Goal: Information Seeking & Learning: Check status

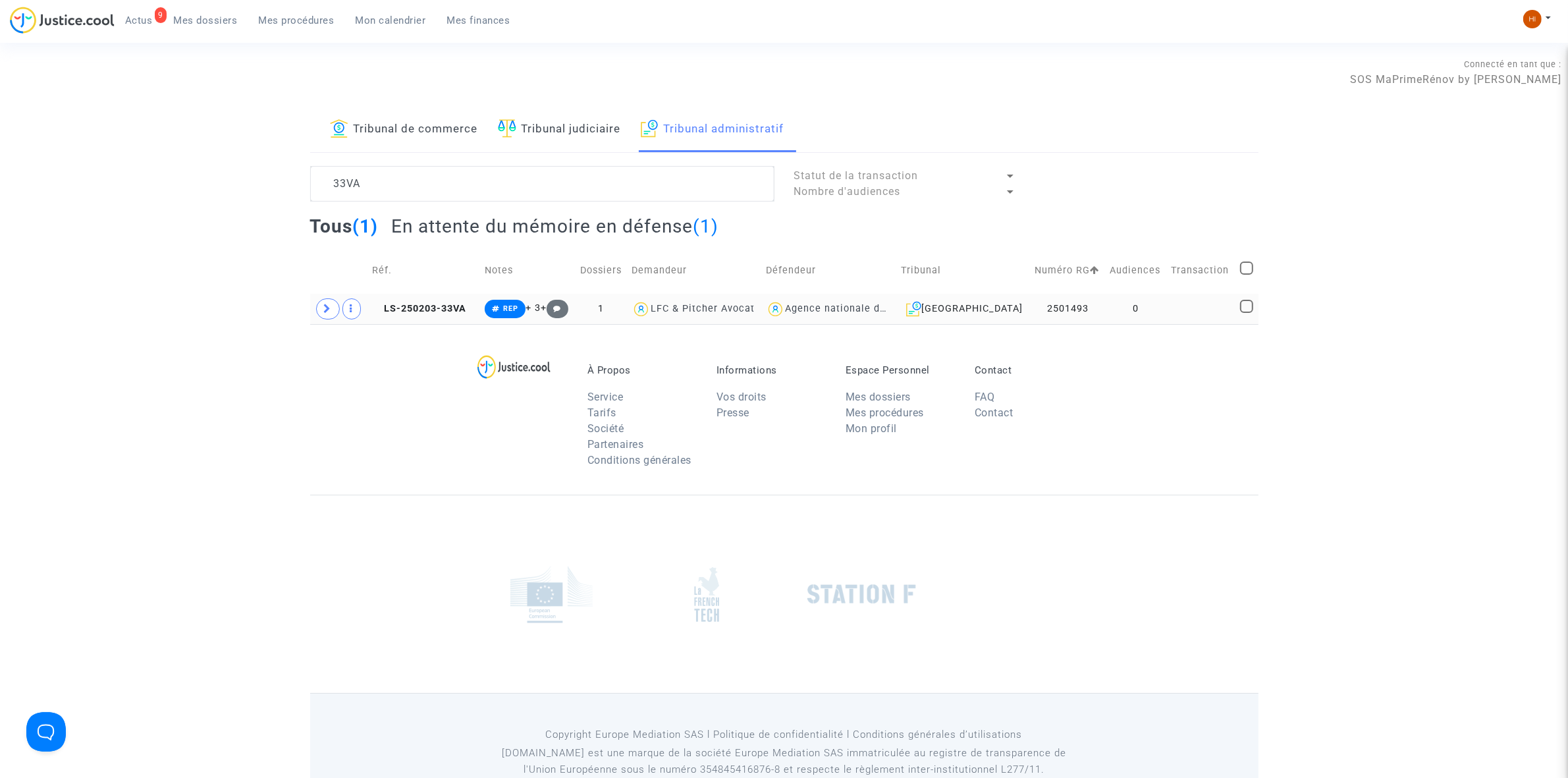
type textarea "33VA"
click at [1193, 307] on td at bounding box center [1201, 309] width 69 height 30
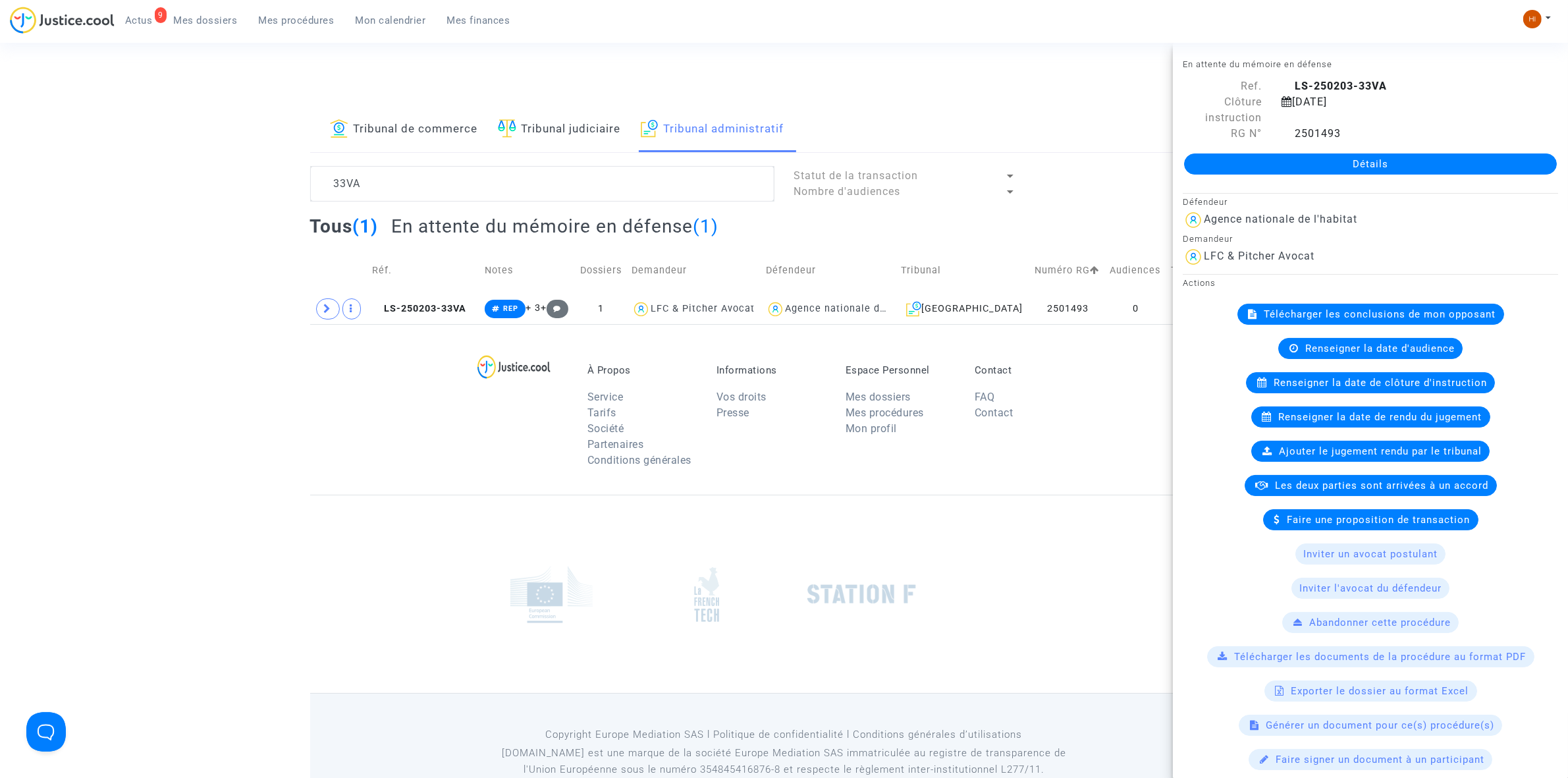
click at [1451, 159] on link "Détails" at bounding box center [1371, 164] width 373 height 21
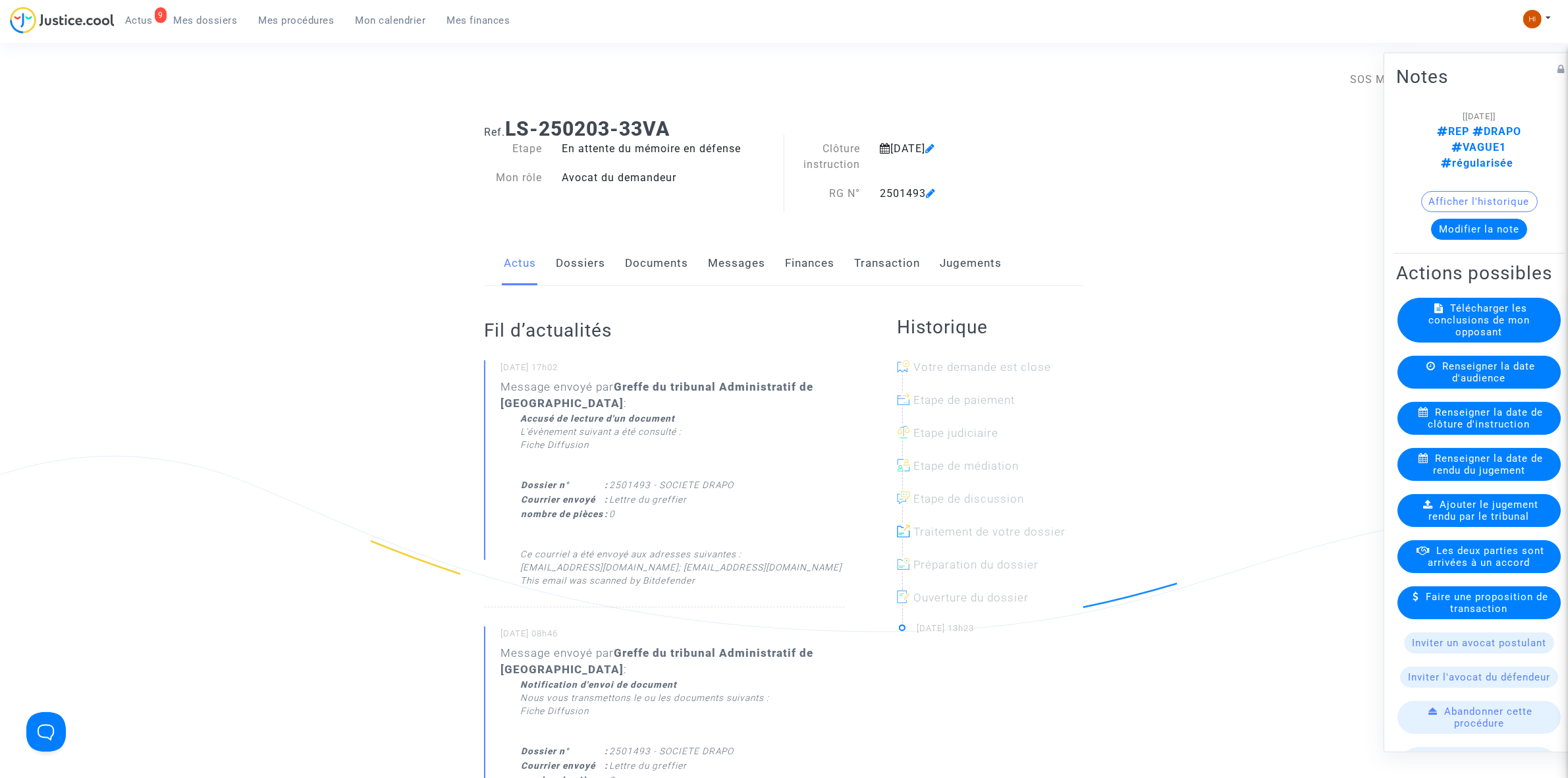
click at [633, 264] on link "Documents" at bounding box center [657, 263] width 64 height 43
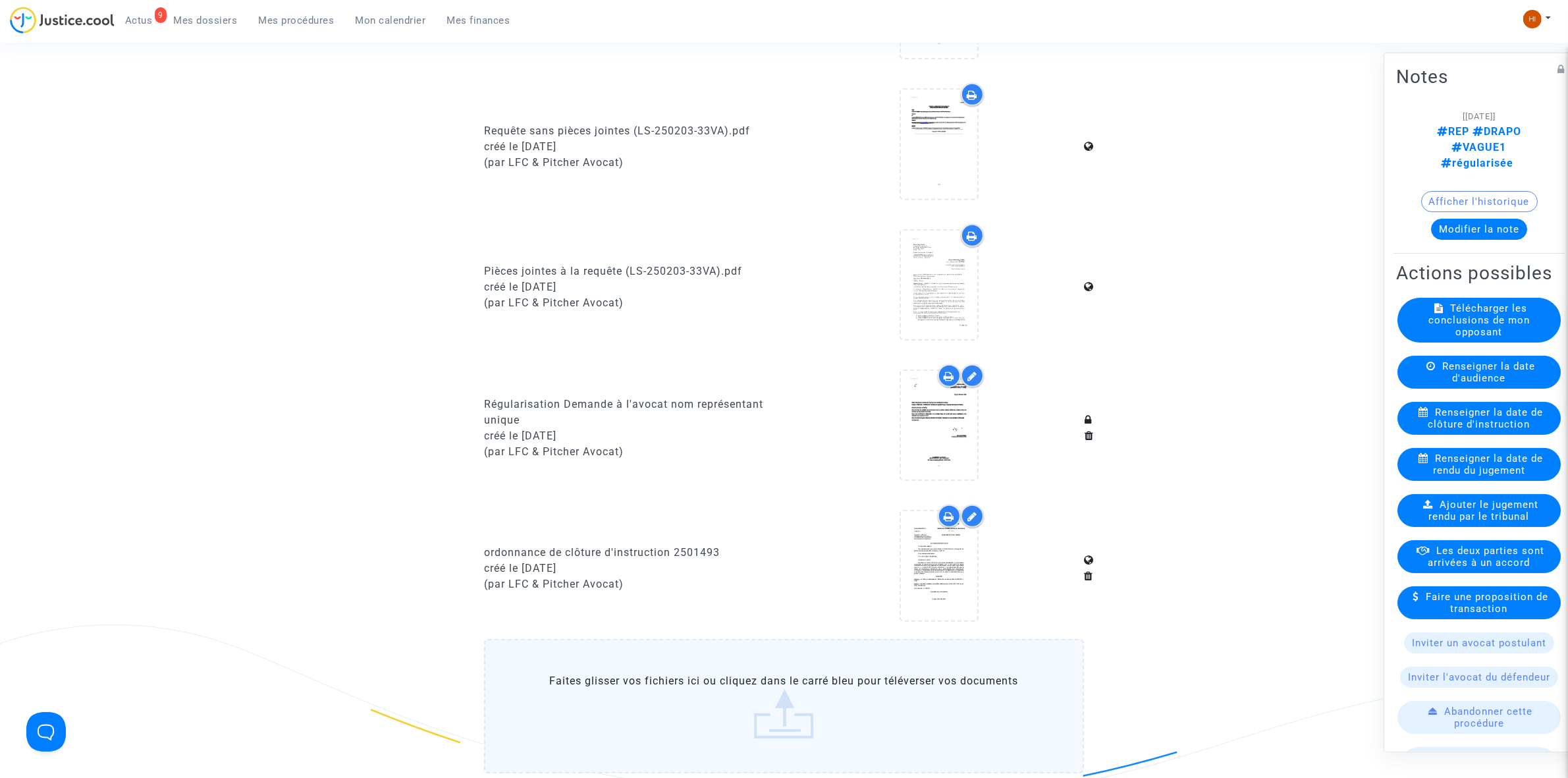
scroll to position [741, 0]
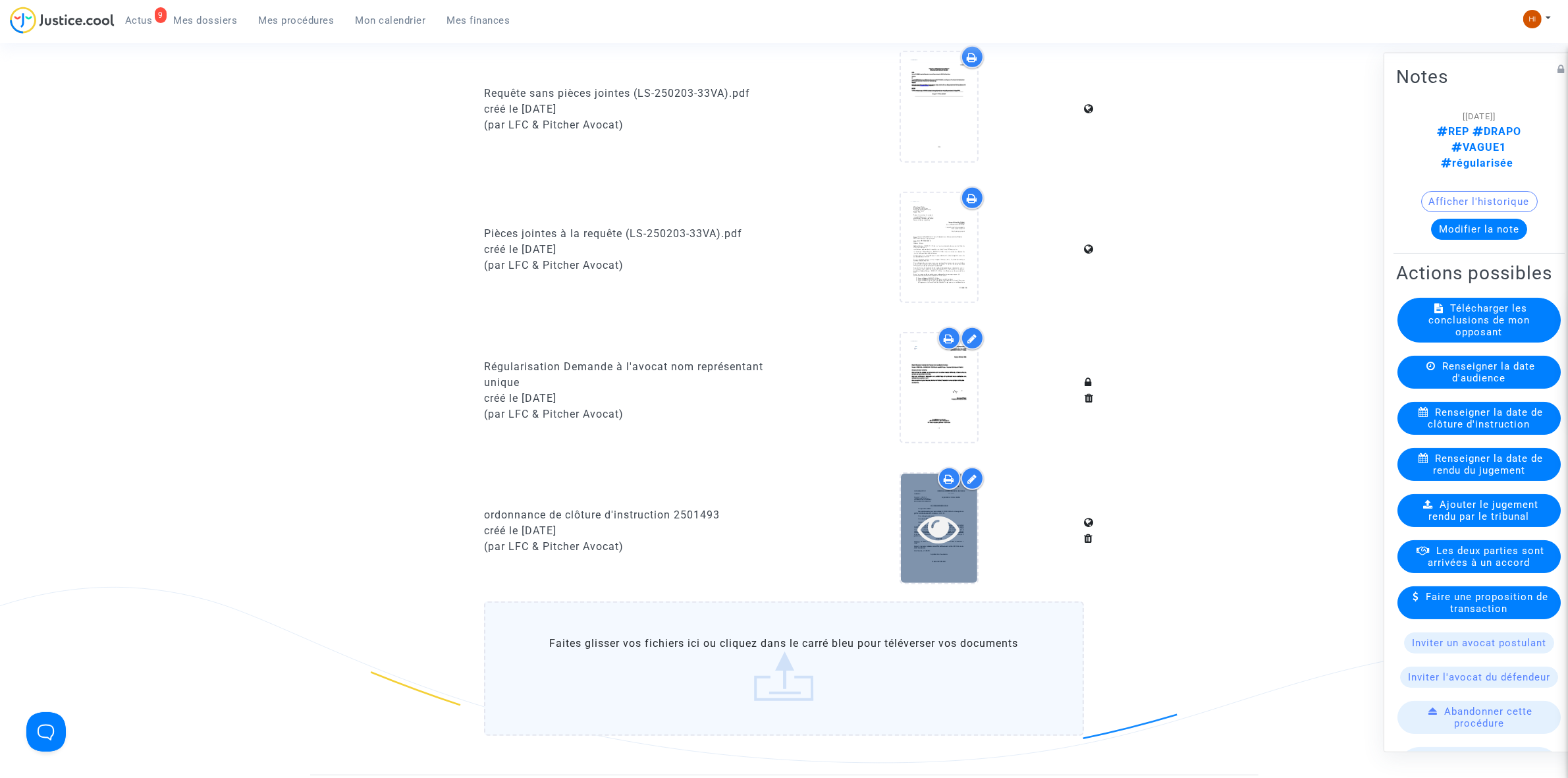
click at [964, 548] on div at bounding box center [939, 527] width 76 height 109
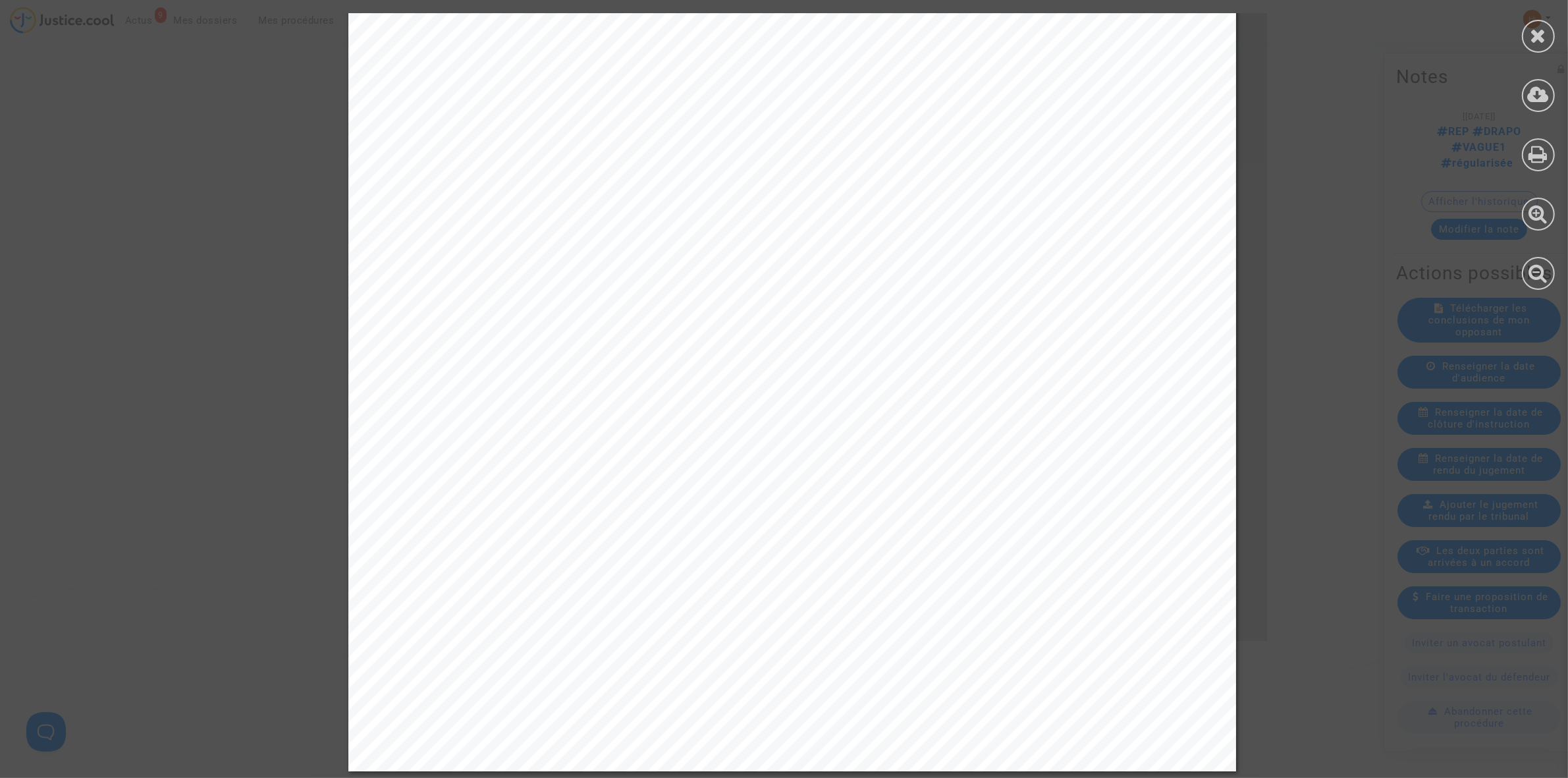
scroll to position [510, 0]
click at [1536, 48] on div at bounding box center [1538, 35] width 33 height 33
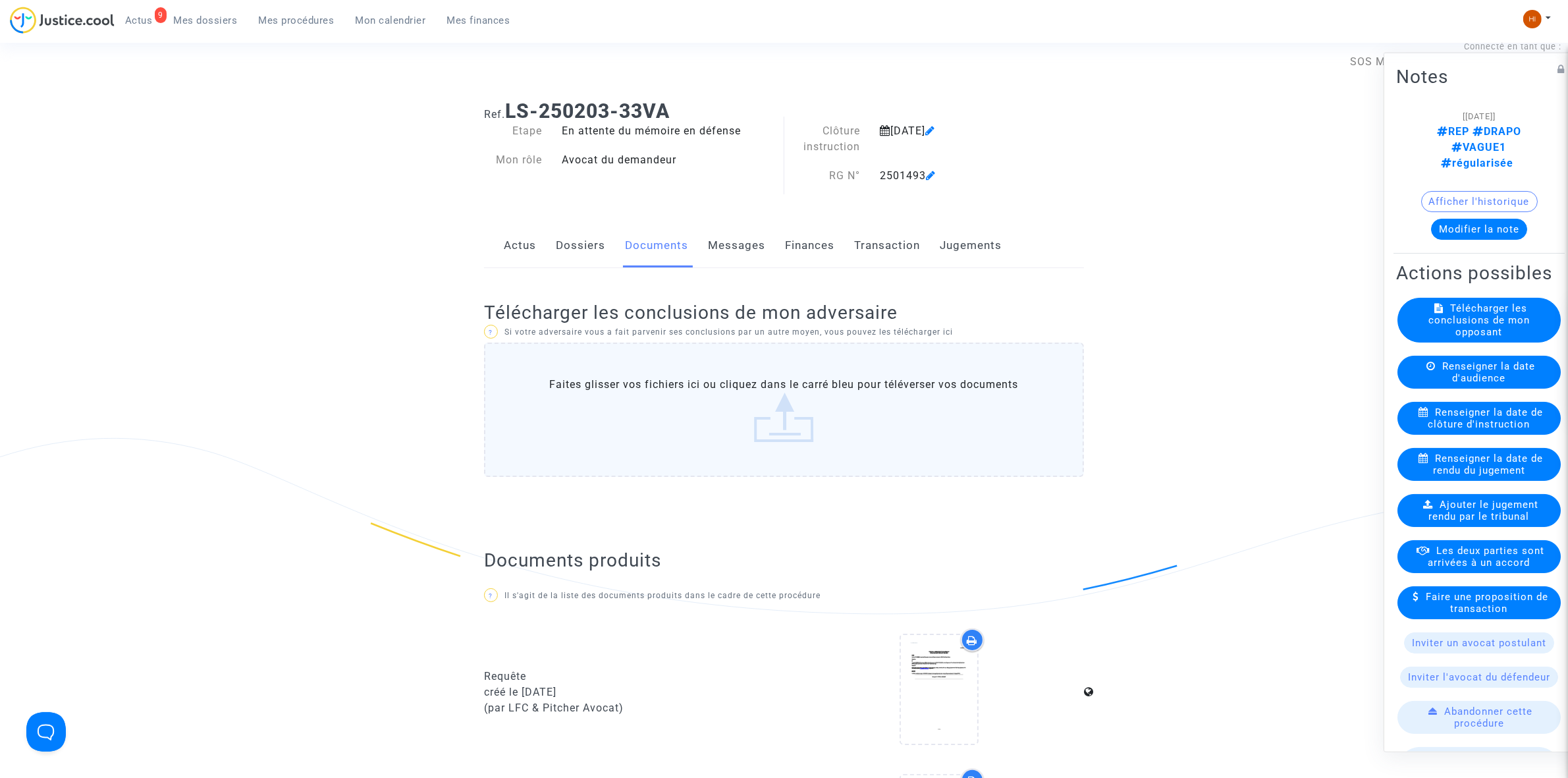
scroll to position [0, 0]
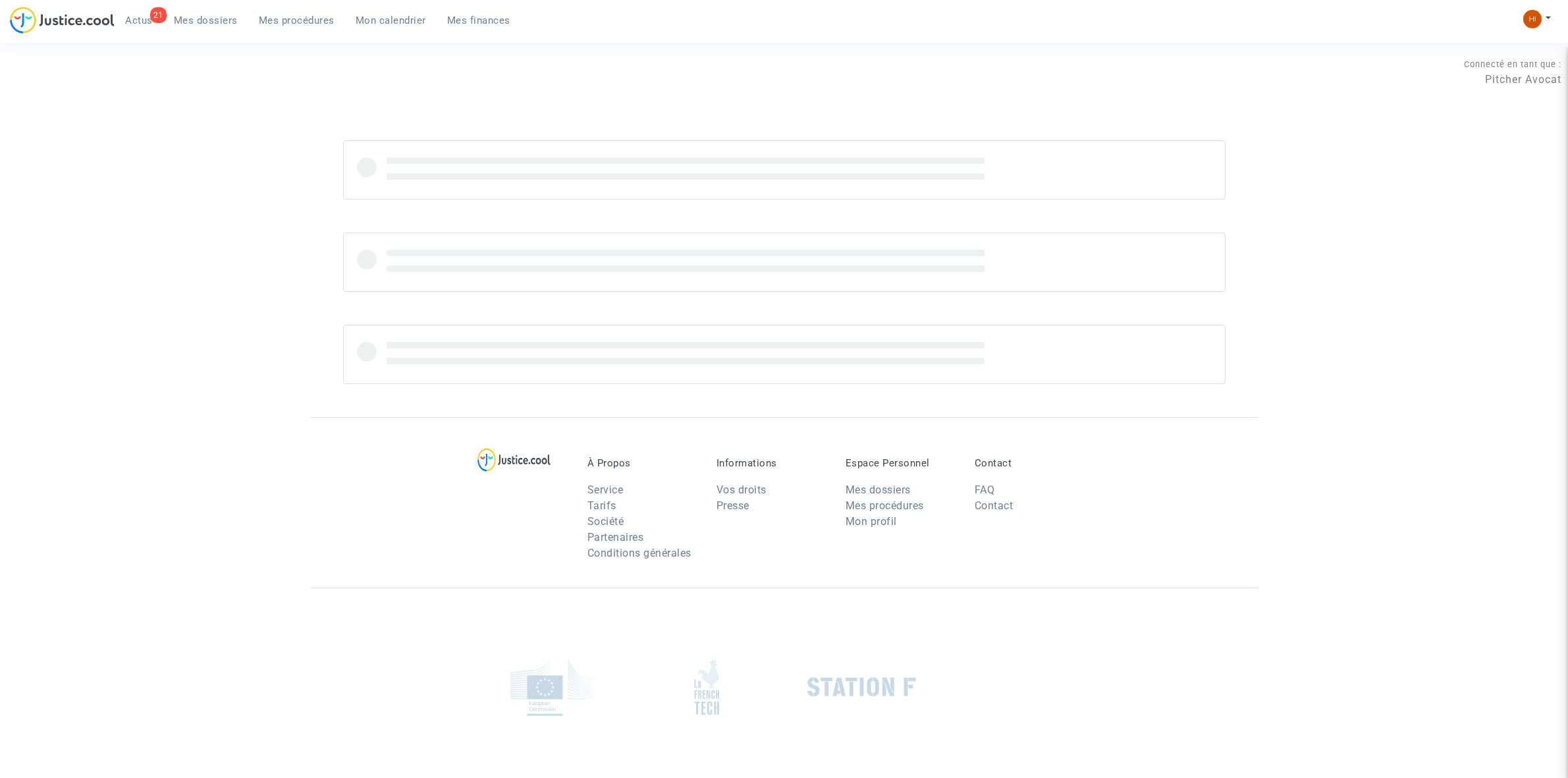
scroll to position [64, 0]
